Goal: Participate in discussion: Engage in conversation with other users on a specific topic

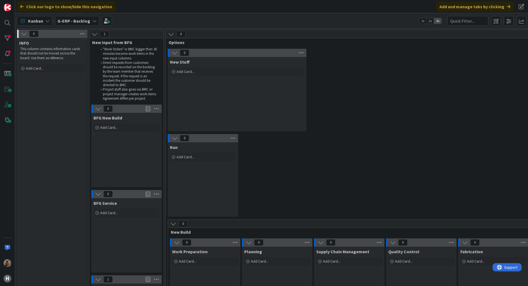
scroll to position [247, 0]
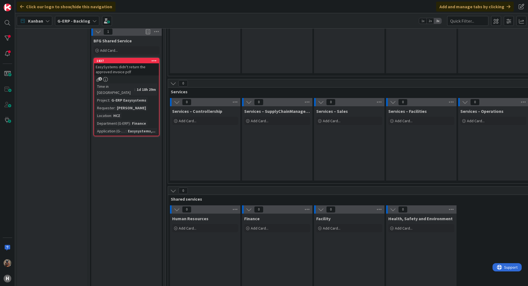
click at [116, 71] on div "EasySystems didn't return the approved invoice pdf" at bounding box center [126, 69] width 65 height 12
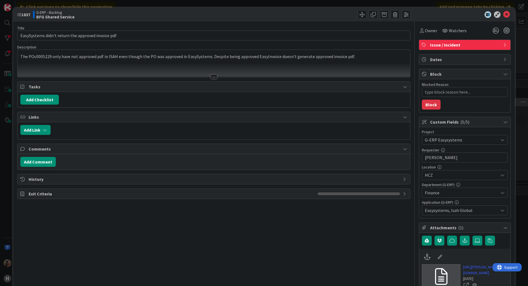
type textarea "x"
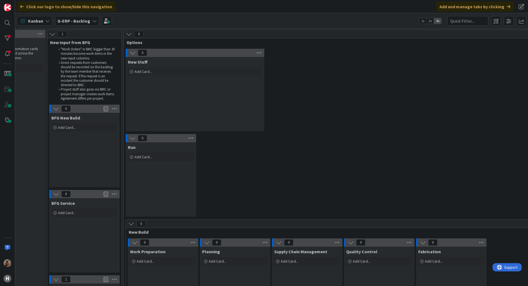
scroll to position [0, 477]
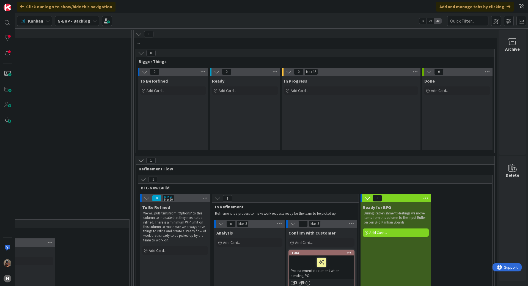
drag, startPoint x: 368, startPoint y: 191, endPoint x: 424, endPoint y: 191, distance: 55.5
click at [7, 19] on div at bounding box center [7, 22] width 11 height 11
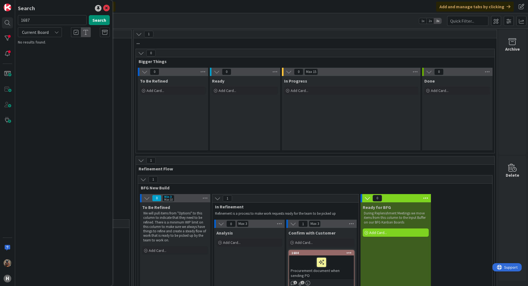
type input "1687"
click at [48, 29] on span "Current Board" at bounding box center [35, 32] width 29 height 8
click at [40, 56] on span "All Boards" at bounding box center [49, 55] width 57 height 8
click at [58, 46] on p "Add absence hours to ID-ware interface" at bounding box center [68, 49] width 84 height 6
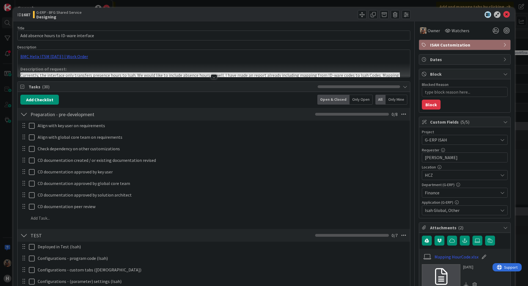
type textarea "x"
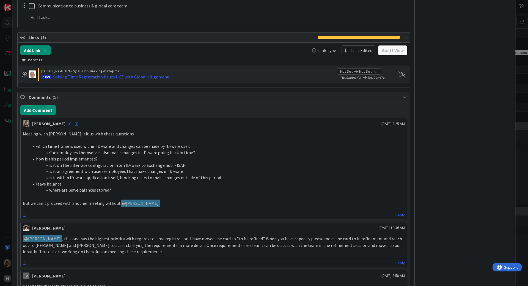
scroll to position [550, 0]
